Goal: Communication & Community: Answer question/provide support

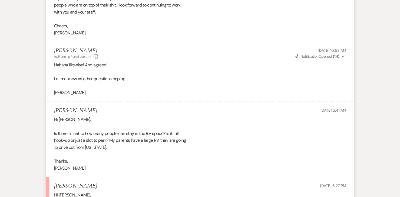
scroll to position [3393, 0]
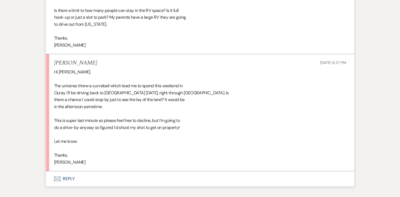
scroll to position [3553, 0]
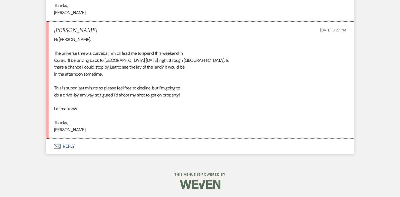
click at [70, 147] on button "Envelope Reply" at bounding box center [200, 145] width 308 height 15
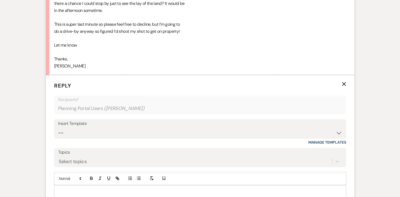
scroll to position [3618, 0]
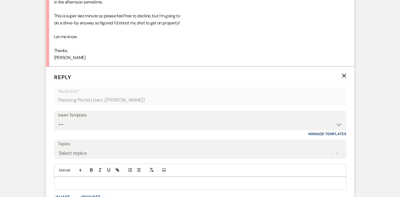
click at [98, 186] on p at bounding box center [199, 183] width 283 height 6
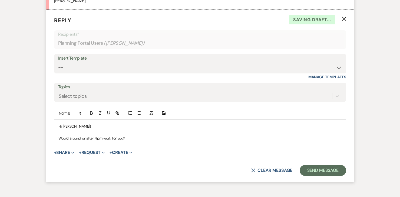
scroll to position [3676, 0]
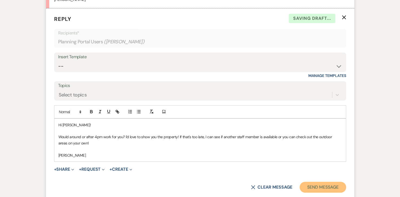
click at [314, 192] on button "Send Message" at bounding box center [322, 186] width 46 height 11
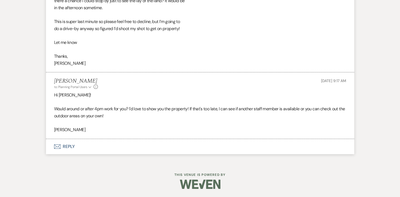
scroll to position [3619, 0]
